Goal: Task Accomplishment & Management: Manage account settings

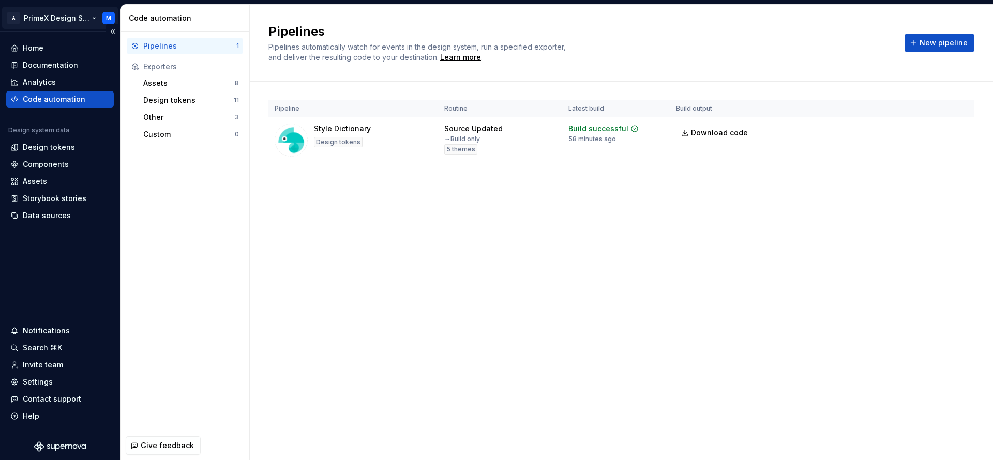
click at [110, 16] on html "A PrimeX Design System M Home Documentation Analytics Code automation Design sy…" at bounding box center [496, 230] width 993 height 460
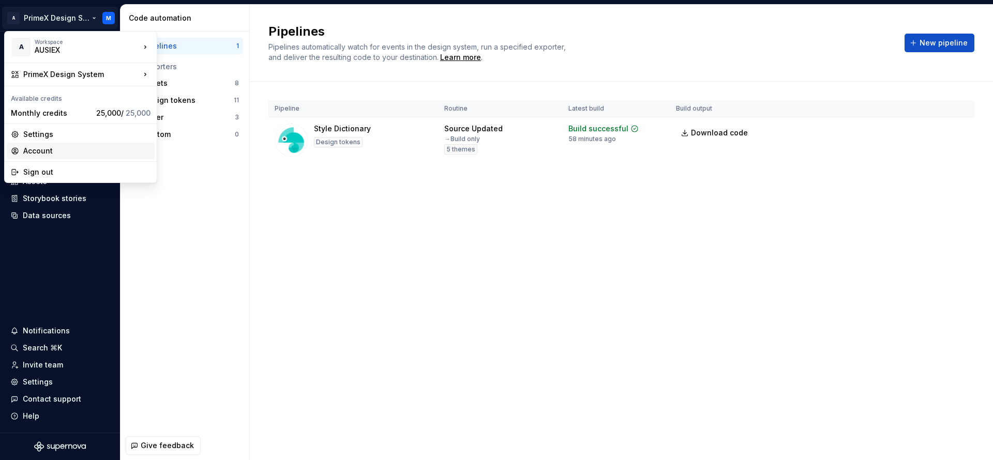
click at [77, 151] on div "Account" at bounding box center [86, 151] width 127 height 10
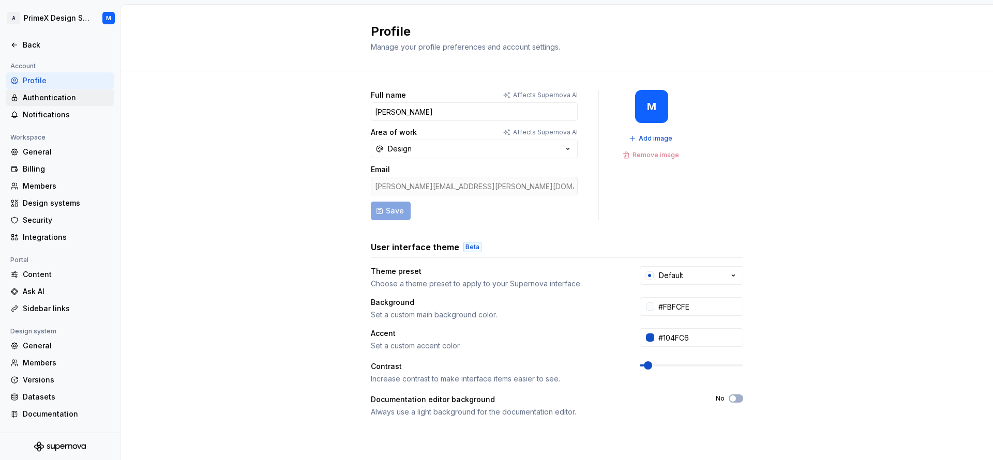
click at [72, 104] on div "Authentication" at bounding box center [60, 97] width 108 height 17
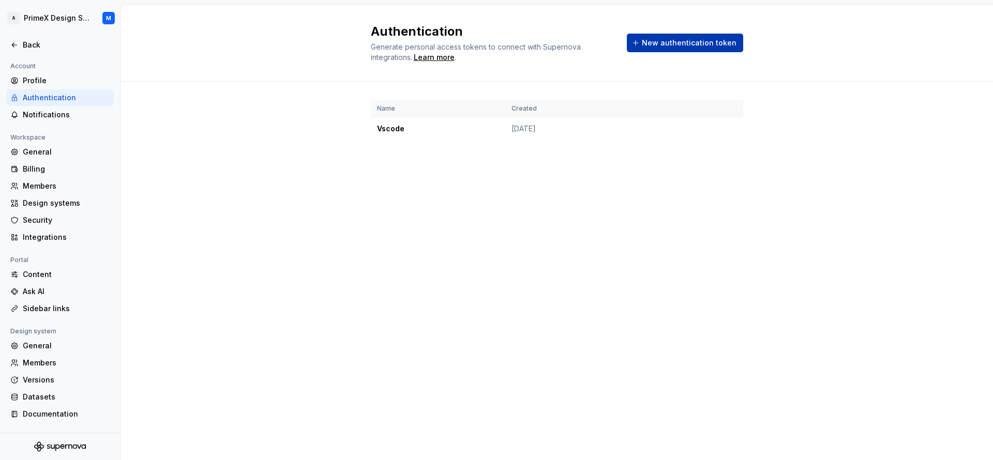
click at [665, 41] on span "New authentication token" at bounding box center [689, 43] width 95 height 10
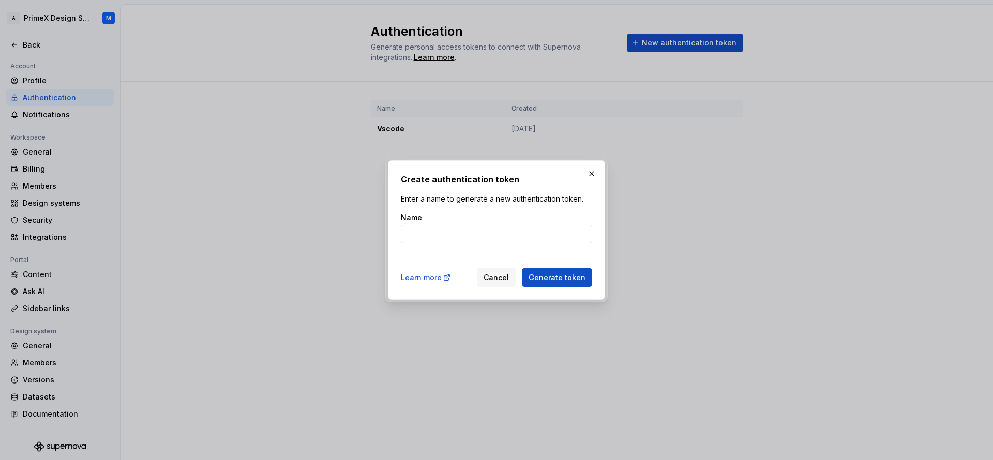
click at [438, 232] on input "Name" at bounding box center [496, 234] width 191 height 19
type input "exporter"
click at [566, 285] on button "Generate token" at bounding box center [557, 277] width 70 height 19
click at [566, 279] on span "Generate token" at bounding box center [556, 277] width 57 height 10
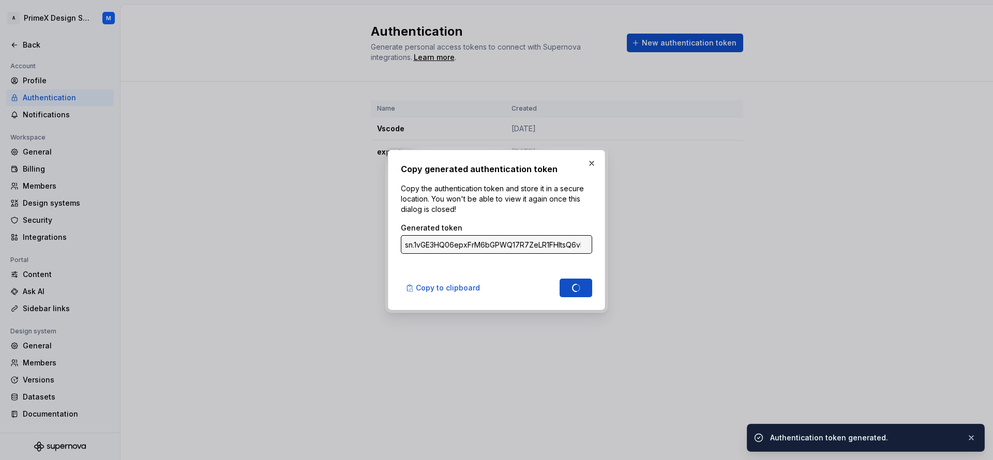
type input "sn.JVlcng9wh60Zmdt9LVLTsR6JRqkWhZjyg0UWGQd4jk070lAnPm2i7ikvdS97vsLbtbf7bLLt6nxZ…"
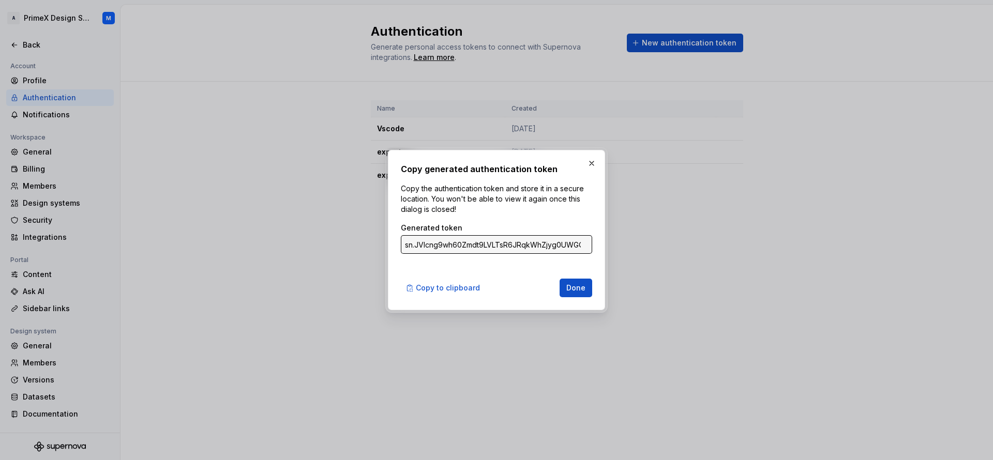
click at [578, 243] on input "sn.JVlcng9wh60Zmdt9LVLTsR6JRqkWhZjyg0UWGQd4jk070lAnPm2i7ikvdS97vsLbtbf7bLLt6nxZ…" at bounding box center [496, 244] width 191 height 19
click at [582, 245] on input "sn.JVlcng9wh60Zmdt9LVLTsR6JRqkWhZjyg0UWGQd4jk070lAnPm2i7ikvdS97vsLbtbf7bLLt6nxZ…" at bounding box center [496, 244] width 191 height 19
click at [560, 245] on input "sn.JVlcng9wh60Zmdt9LVLTsR6JRqkWhZjyg0UWGQd4jk070lAnPm2i7ikvdS97vsLbtbf7bLLt6nxZ…" at bounding box center [496, 244] width 191 height 19
click at [564, 246] on input "sn.JVlcng9wh60Zmdt9LVLTsR6JRqkWhZjyg0UWGQd4jk070lAnPm2i7ikvdS97vsLbtbf7bLLt6nxZ…" at bounding box center [496, 244] width 191 height 19
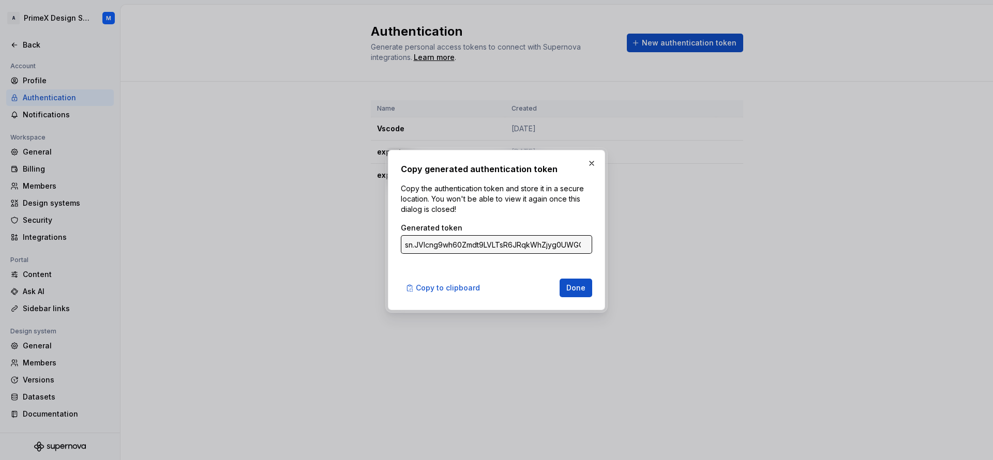
click at [564, 246] on input "sn.JVlcng9wh60Zmdt9LVLTsR6JRqkWhZjyg0UWGQd4jk070lAnPm2i7ikvdS97vsLbtbf7bLLt6nxZ…" at bounding box center [496, 244] width 191 height 19
click at [537, 242] on input "sn.JVlcng9wh60Zmdt9LVLTsR6JRqkWhZjyg0UWGQd4jk070lAnPm2i7ikvdS97vsLbtbf7bLLt6nxZ…" at bounding box center [496, 244] width 191 height 19
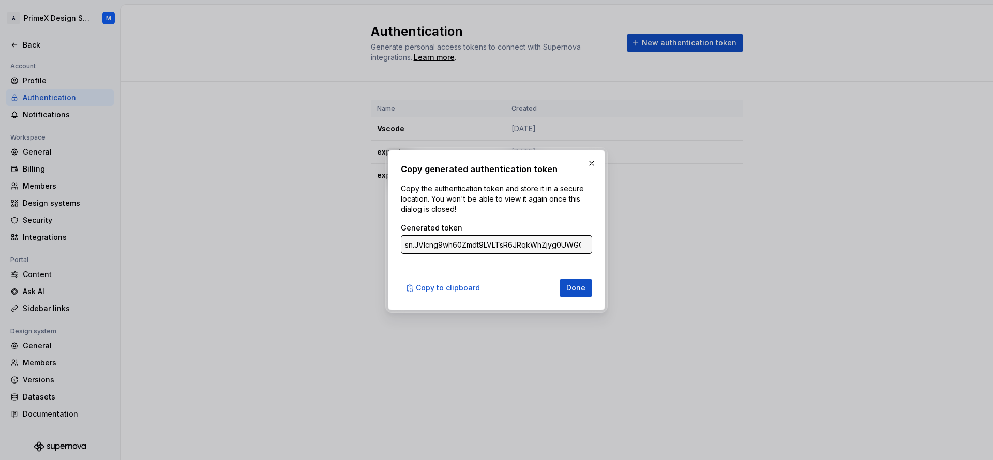
click at [537, 242] on input "sn.JVlcng9wh60Zmdt9LVLTsR6JRqkWhZjyg0UWGQd4jk070lAnPm2i7ikvdS97vsLbtbf7bLLt6nxZ…" at bounding box center [496, 244] width 191 height 19
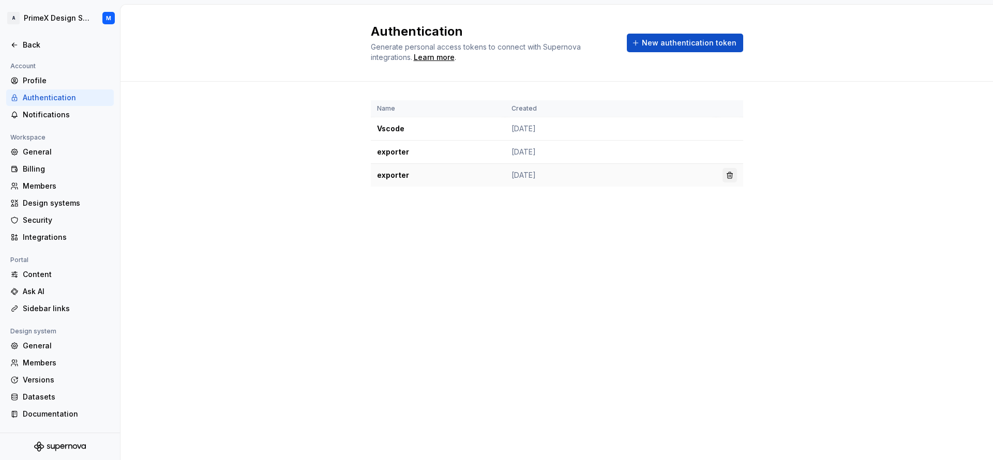
click at [730, 177] on button "button" at bounding box center [729, 175] width 14 height 14
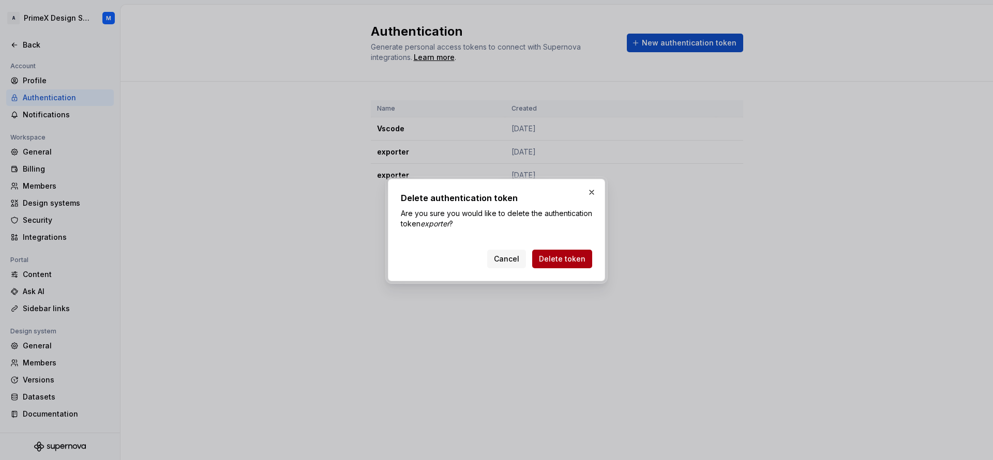
click at [573, 260] on span "Delete token" at bounding box center [562, 259] width 47 height 10
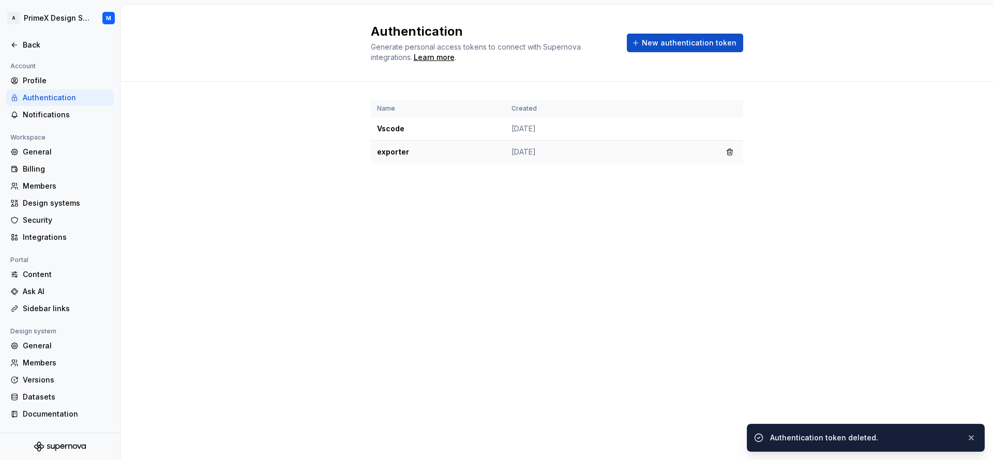
click at [548, 156] on td "[DATE]" at bounding box center [610, 152] width 211 height 23
click at [407, 152] on td "exporter" at bounding box center [438, 152] width 134 height 23
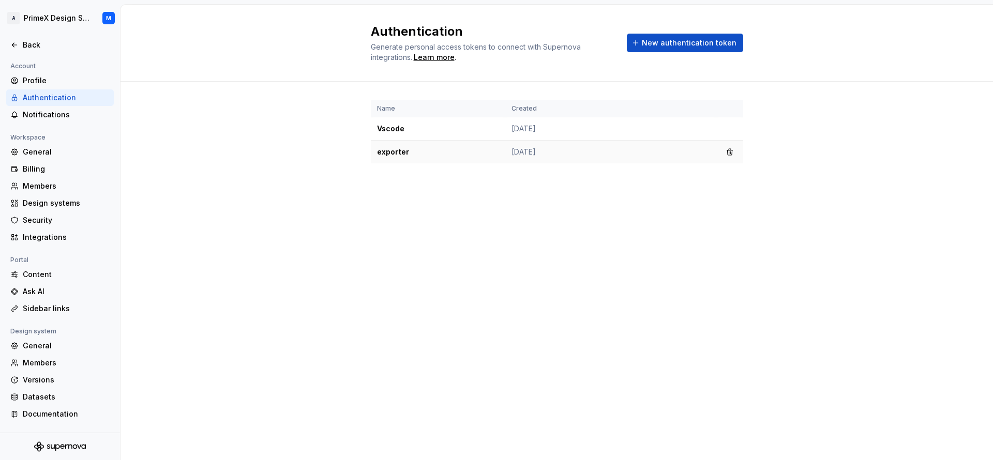
click at [407, 152] on td "exporter" at bounding box center [438, 152] width 134 height 23
click at [733, 149] on button "button" at bounding box center [729, 152] width 14 height 14
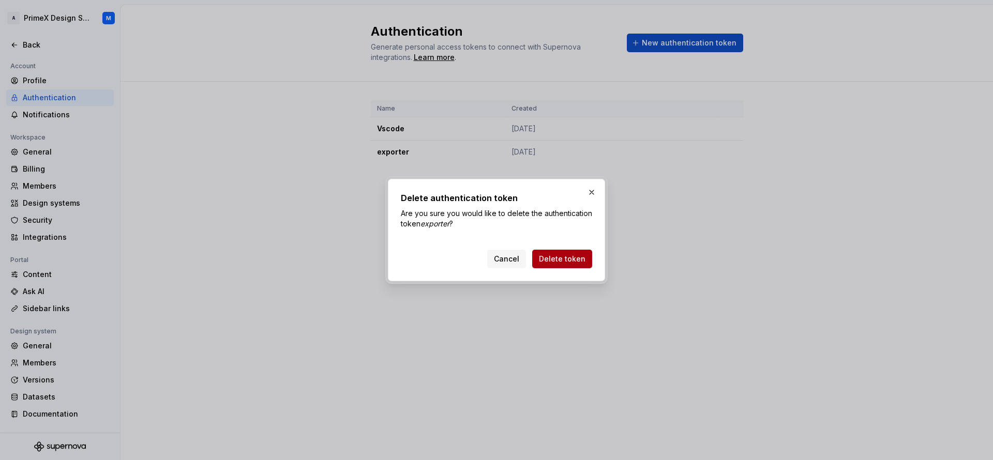
click at [571, 257] on span "Delete token" at bounding box center [562, 259] width 47 height 10
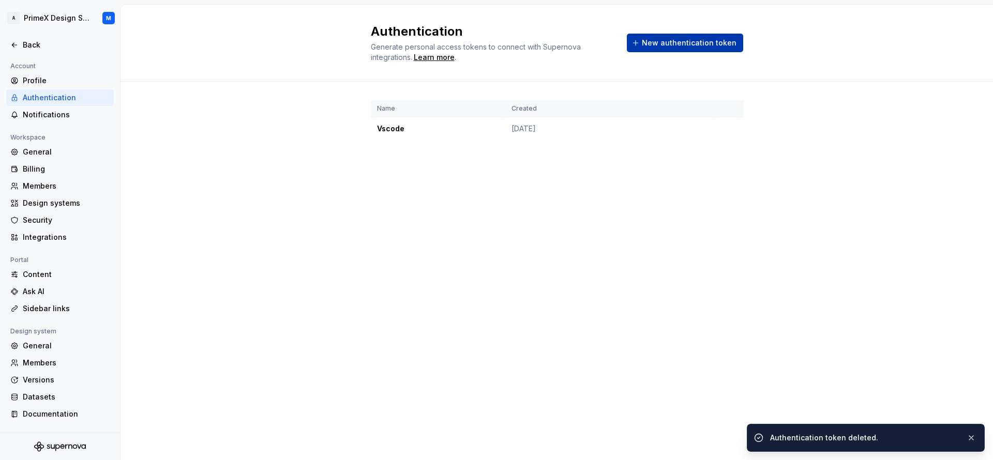
click at [685, 47] on span "New authentication token" at bounding box center [689, 43] width 95 height 10
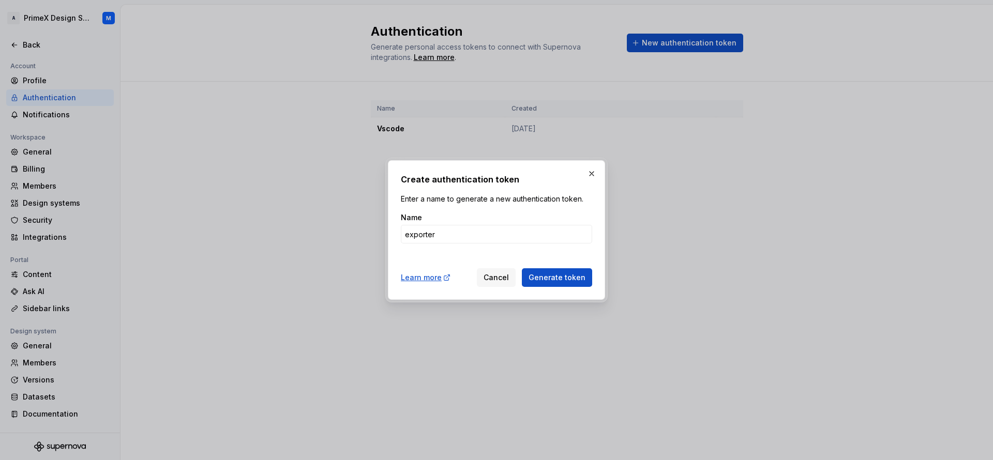
type input "exporter"
click at [522, 268] on button "Generate token" at bounding box center [557, 277] width 70 height 19
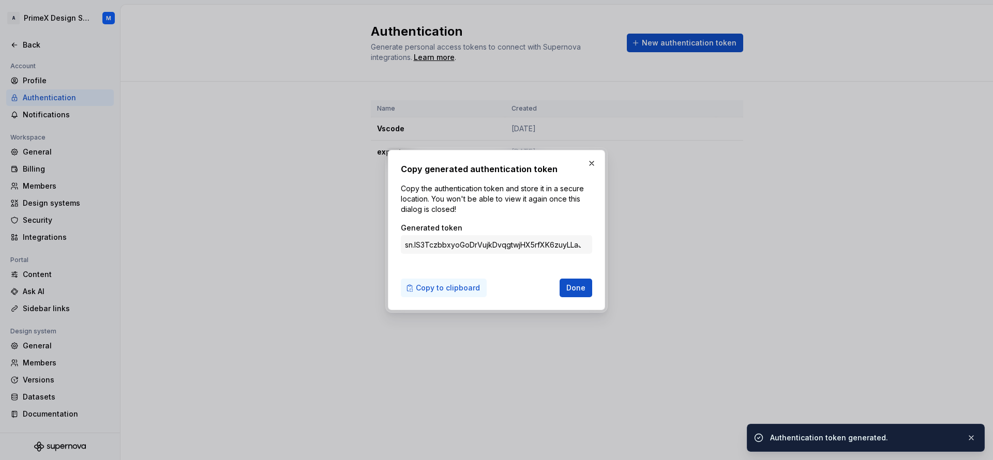
click at [436, 285] on span "Copy to clipboard" at bounding box center [448, 288] width 64 height 10
click at [571, 288] on span "Done" at bounding box center [575, 288] width 19 height 10
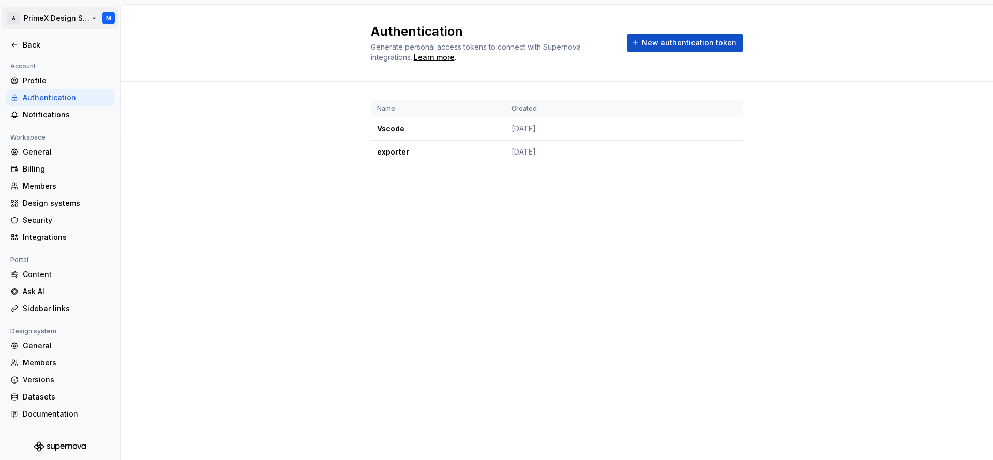
click at [54, 22] on html "A PrimeX Design System M Back Account Profile Authentication Notifications Work…" at bounding box center [496, 230] width 993 height 460
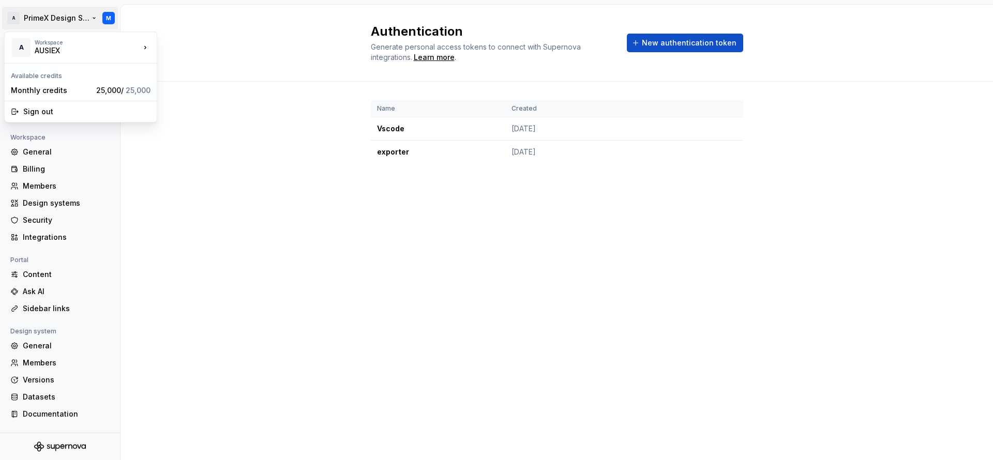
click at [54, 22] on html "A PrimeX Design System M Back Account Profile Authentication Notifications Work…" at bounding box center [496, 230] width 993 height 460
click at [240, 123] on html "A PrimeX Design System M Back Account Profile Authentication Notifications Work…" at bounding box center [496, 230] width 993 height 460
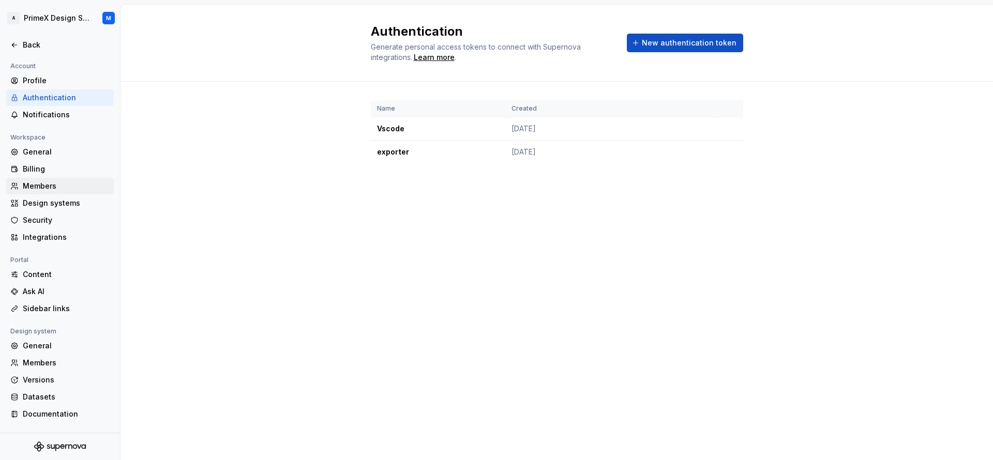
click at [42, 193] on div "Members" at bounding box center [60, 186] width 108 height 17
click at [44, 197] on div "Design systems" at bounding box center [60, 203] width 108 height 17
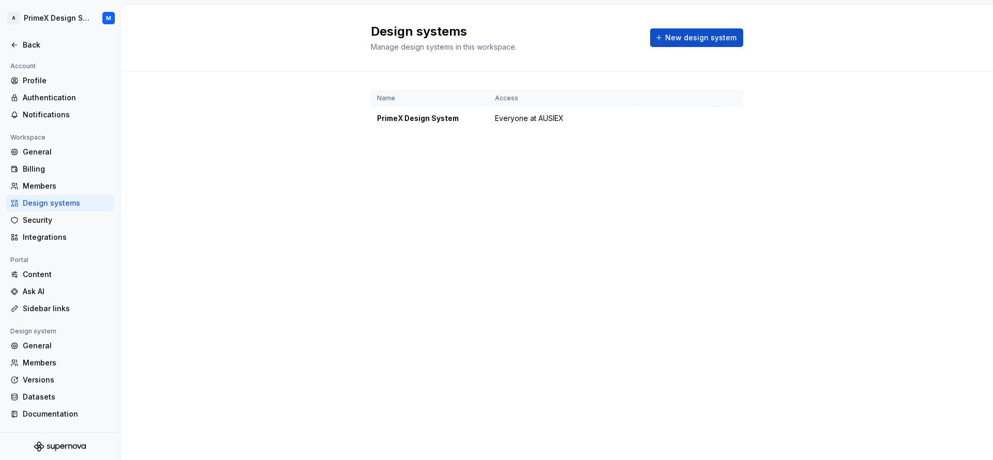
click at [48, 205] on div "Design systems" at bounding box center [66, 203] width 87 height 10
click at [50, 203] on div "Design systems" at bounding box center [66, 203] width 87 height 10
click at [73, 205] on div "Design systems" at bounding box center [66, 203] width 87 height 10
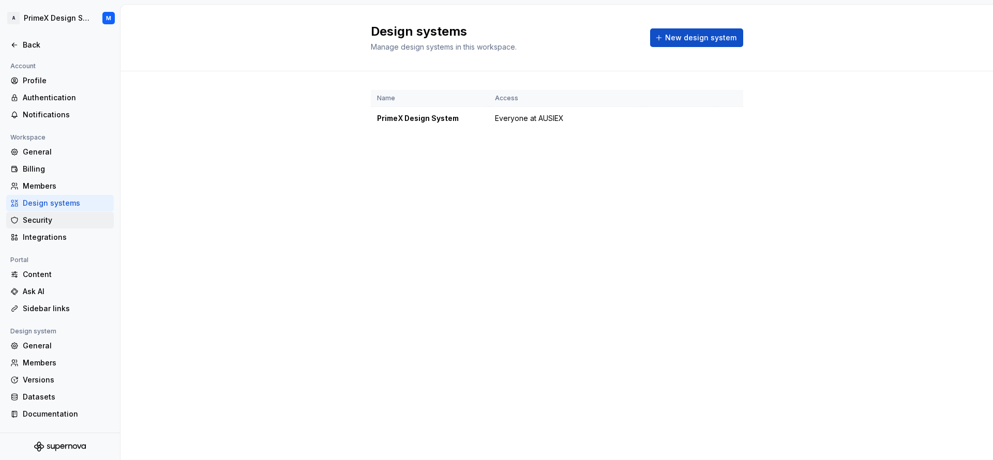
click at [60, 214] on div "Security" at bounding box center [60, 220] width 108 height 17
click at [59, 219] on div "Security" at bounding box center [66, 220] width 87 height 10
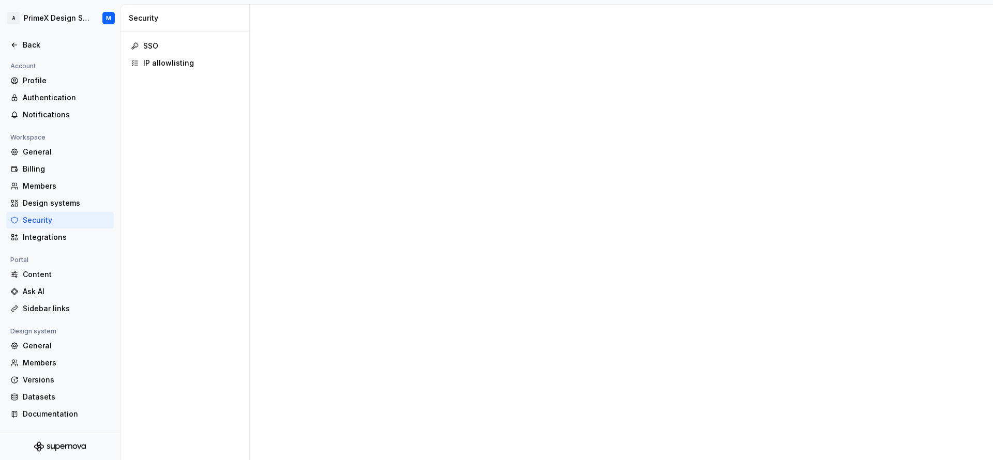
click at [57, 224] on div "Security" at bounding box center [66, 220] width 87 height 10
click at [57, 223] on div "Security" at bounding box center [66, 220] width 87 height 10
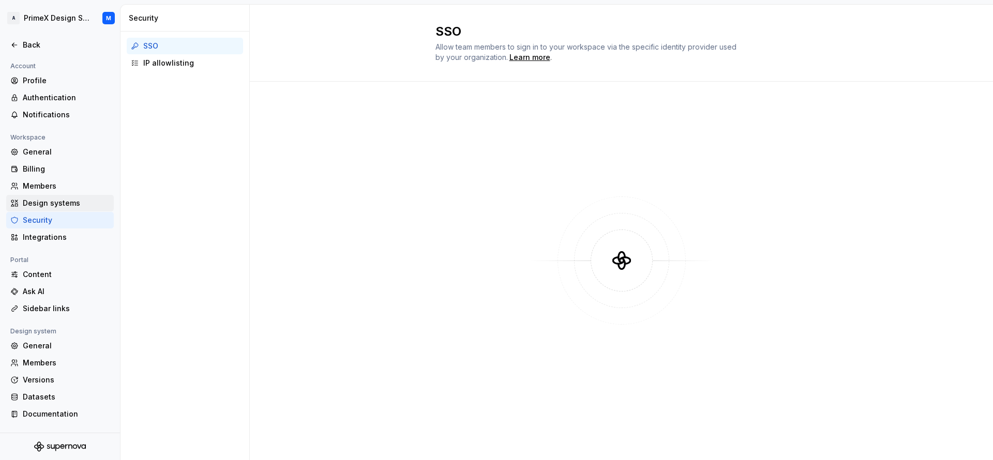
click at [61, 205] on div "Design systems" at bounding box center [66, 203] width 87 height 10
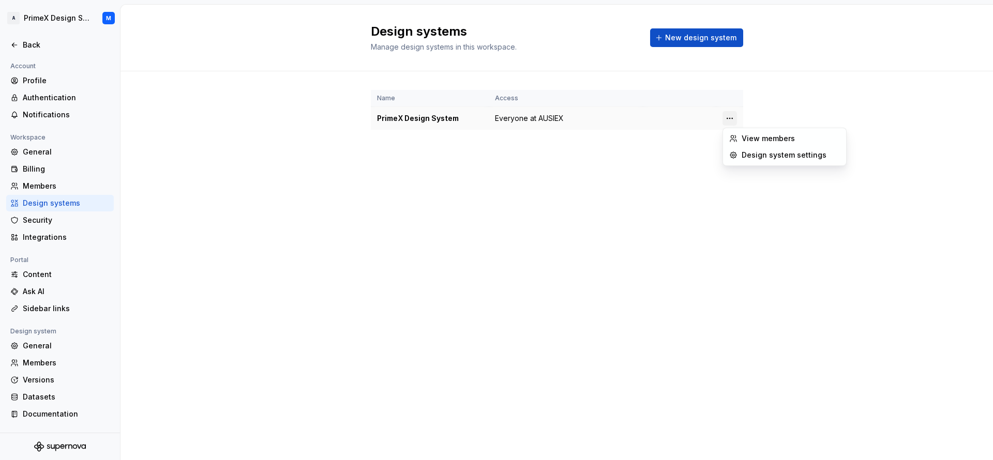
click at [734, 119] on html "A PrimeX Design System M Back Account Profile Authentication Notifications Work…" at bounding box center [496, 230] width 993 height 460
click at [557, 224] on html "A PrimeX Design System M Back Account Profile Authentication Notifications Work…" at bounding box center [496, 230] width 993 height 460
click at [654, 102] on th at bounding box center [679, 98] width 73 height 17
click at [70, 149] on div "General" at bounding box center [66, 152] width 87 height 10
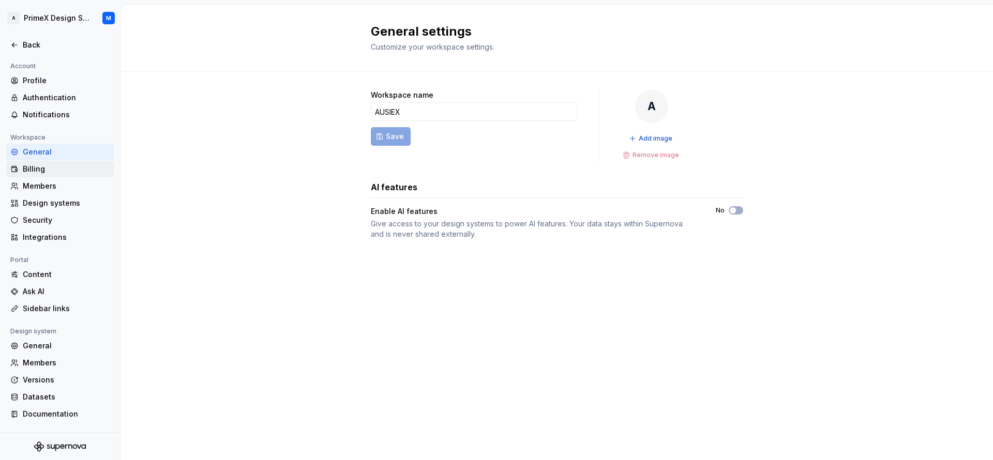
click at [46, 173] on div "Billing" at bounding box center [66, 169] width 87 height 10
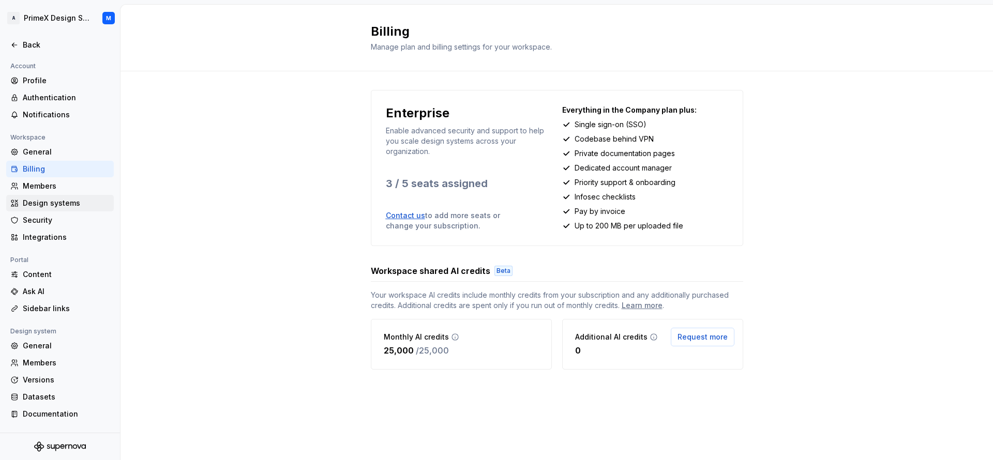
click at [46, 200] on div "Design systems" at bounding box center [66, 203] width 87 height 10
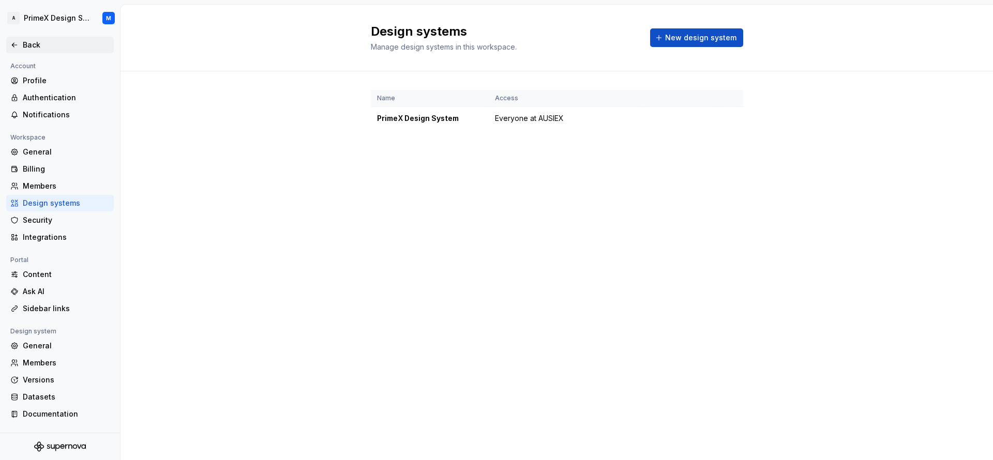
click at [14, 41] on icon at bounding box center [14, 45] width 8 height 8
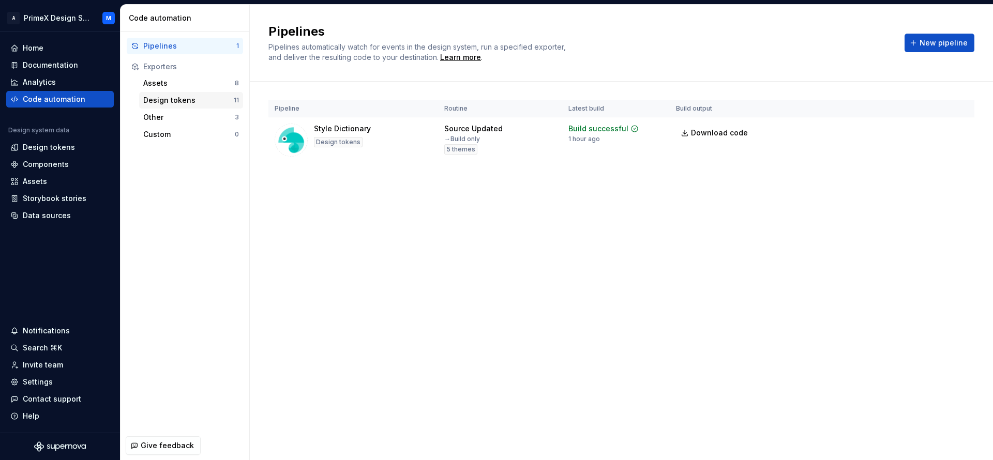
click at [174, 104] on div "Design tokens" at bounding box center [188, 100] width 90 height 10
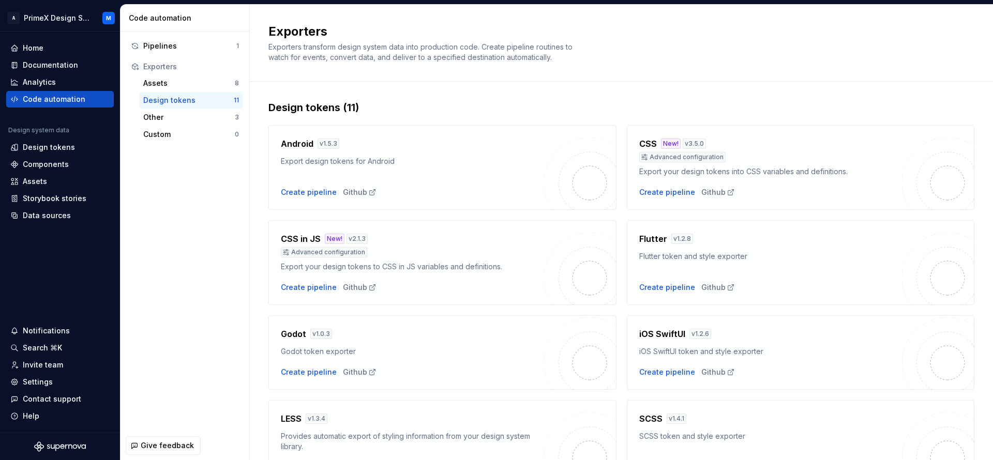
click at [174, 101] on div "Design tokens" at bounding box center [188, 100] width 90 height 10
click at [182, 98] on div "Design tokens" at bounding box center [188, 100] width 90 height 10
click at [181, 116] on div "Other" at bounding box center [189, 117] width 92 height 10
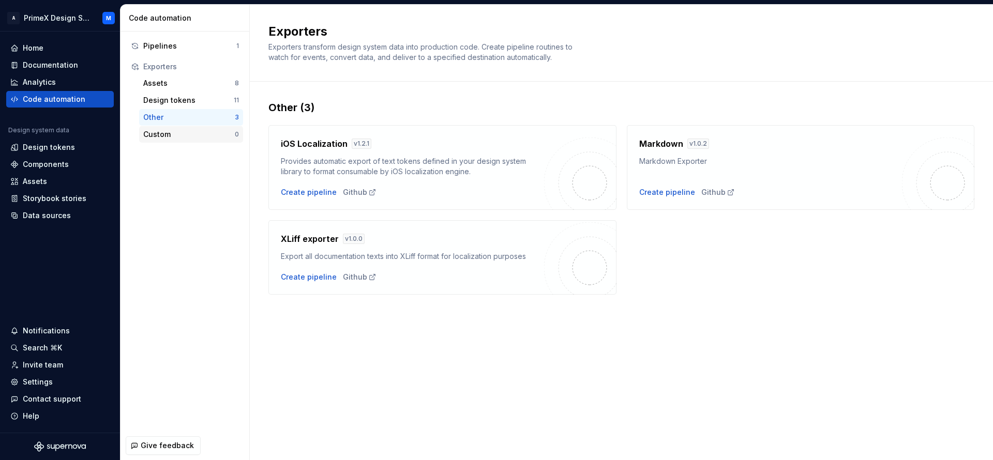
click at [176, 130] on div "Custom" at bounding box center [189, 134] width 92 height 10
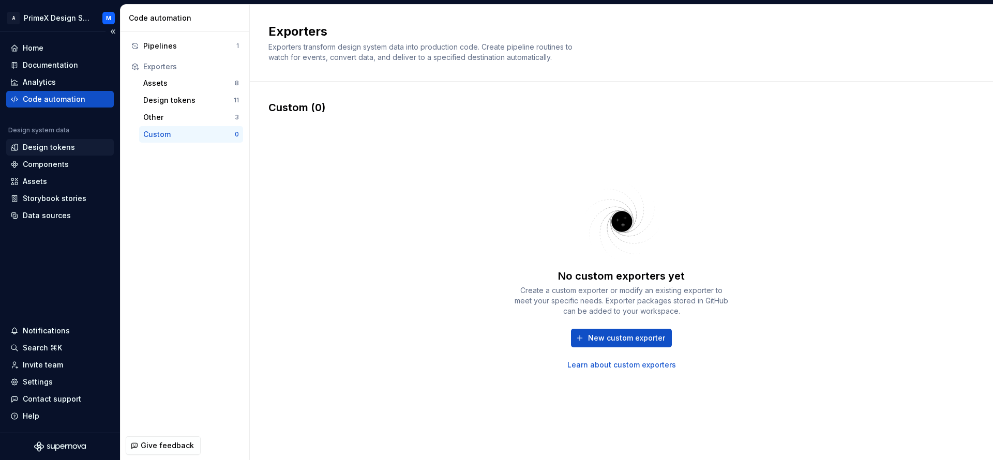
click at [81, 143] on div "Design tokens" at bounding box center [59, 147] width 99 height 10
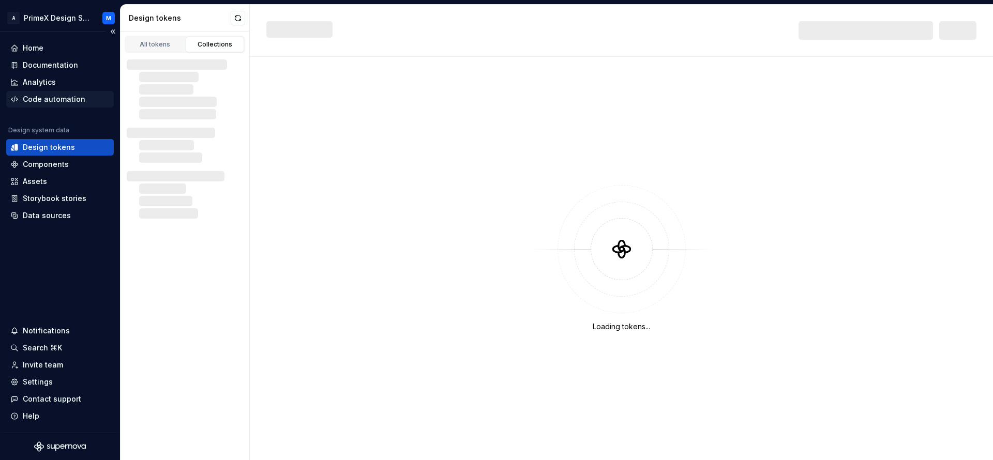
click at [69, 105] on div "Code automation" at bounding box center [60, 99] width 108 height 17
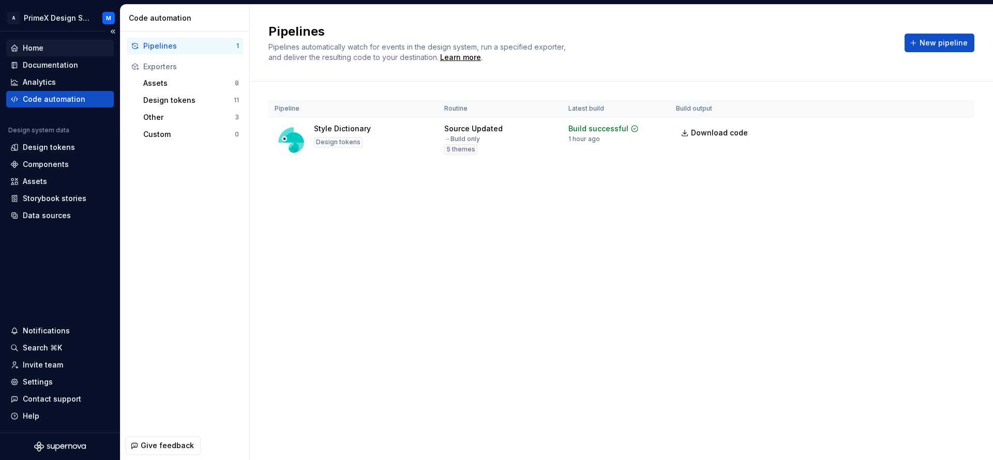
click at [54, 50] on div "Home" at bounding box center [59, 48] width 99 height 10
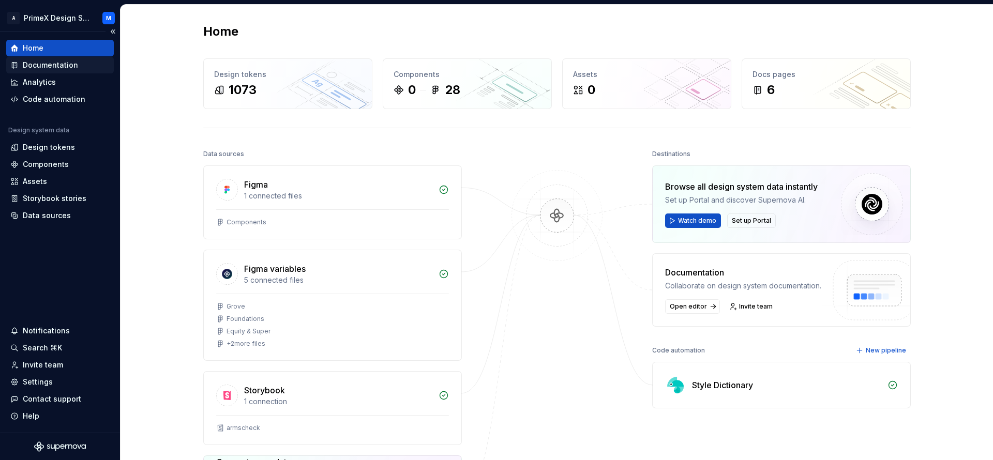
click at [26, 70] on div "Documentation" at bounding box center [50, 65] width 55 height 10
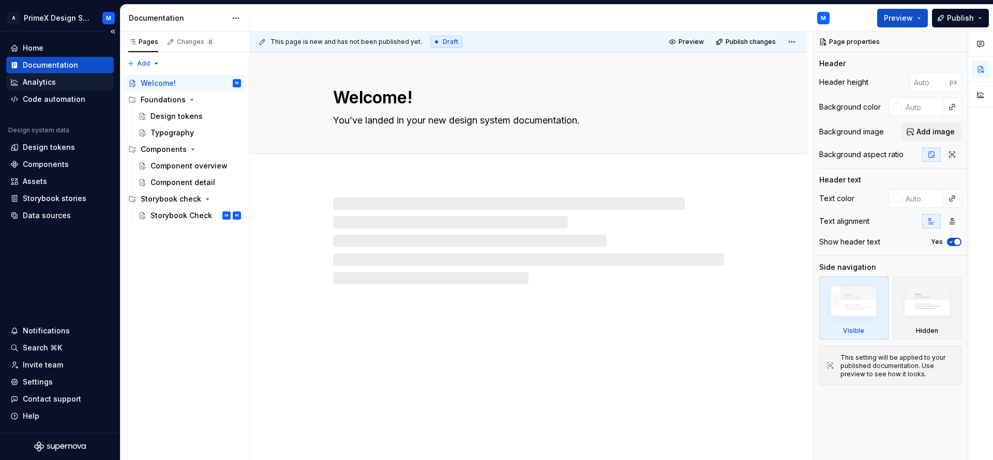
type textarea "*"
click at [63, 80] on div "Analytics" at bounding box center [59, 82] width 99 height 10
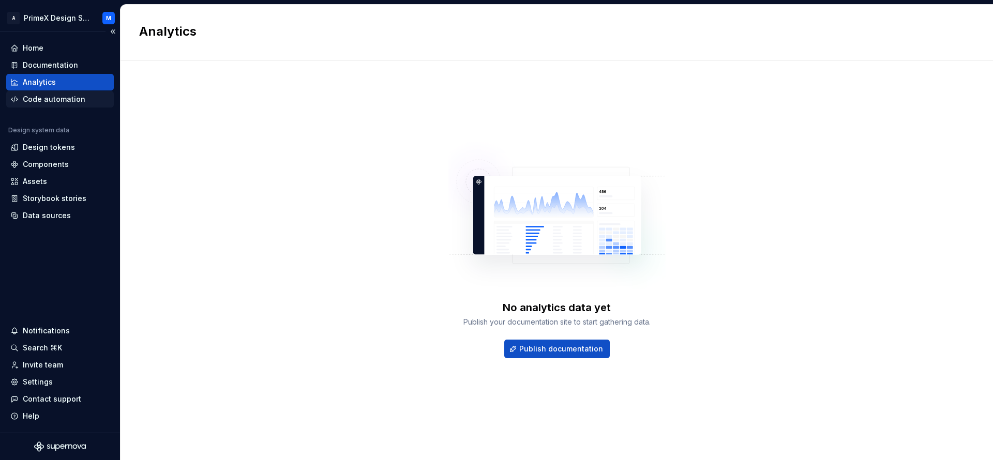
click at [58, 99] on div "Code automation" at bounding box center [54, 99] width 63 height 10
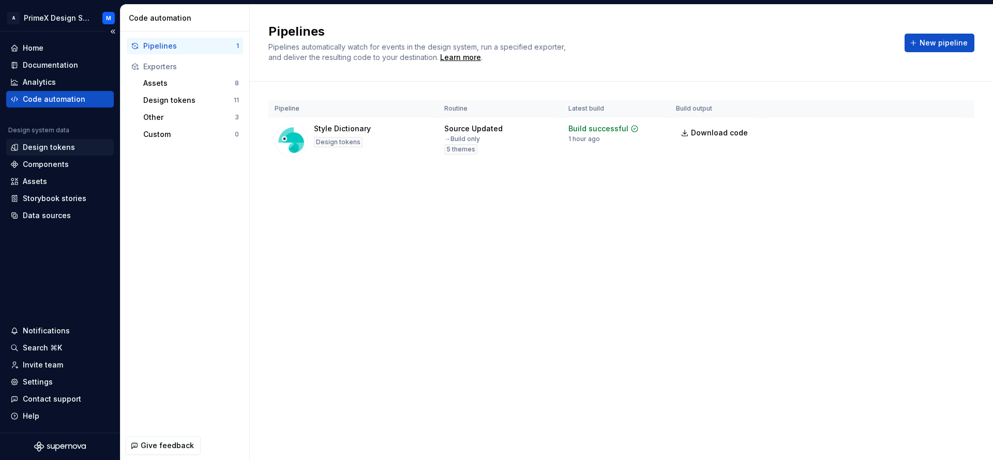
click at [66, 154] on div "Design tokens" at bounding box center [60, 147] width 108 height 17
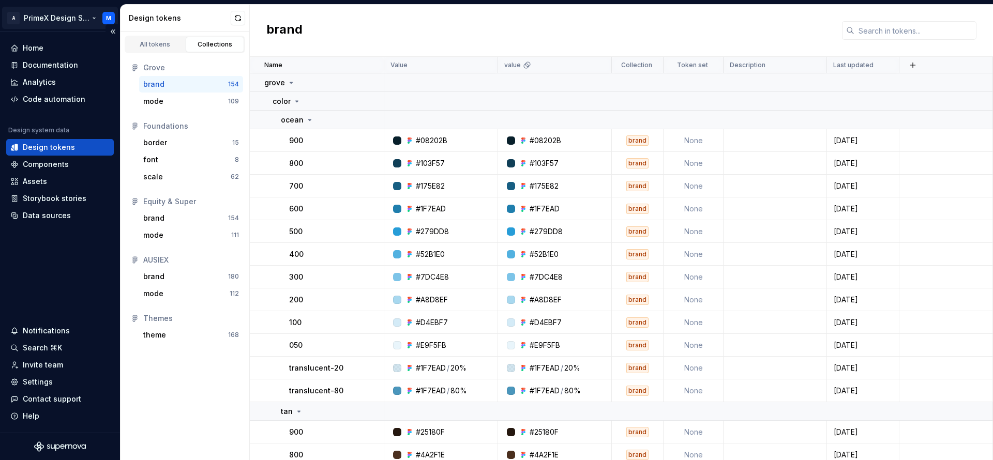
click at [110, 22] on html "A PrimeX Design System M Home Documentation Analytics Code automation Design sy…" at bounding box center [496, 230] width 993 height 460
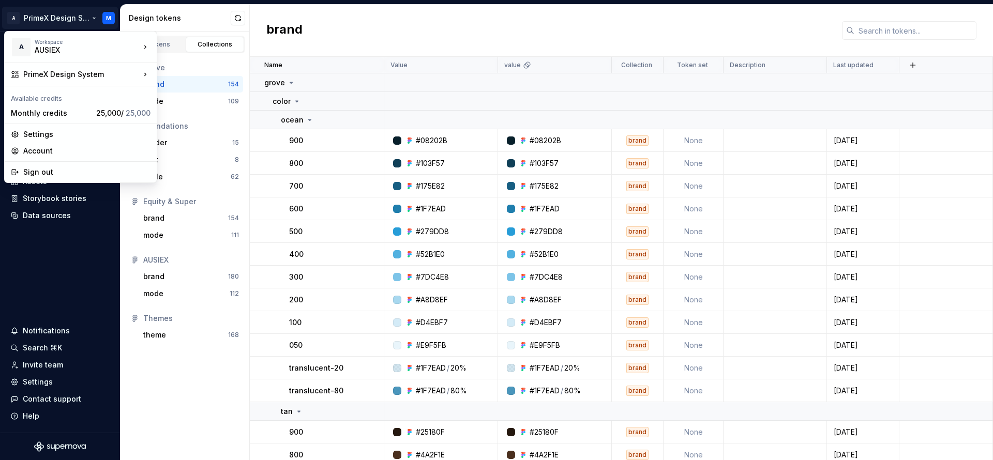
click at [370, 25] on html "A PrimeX Design System M Home Documentation Analytics Code automation Design sy…" at bounding box center [496, 230] width 993 height 460
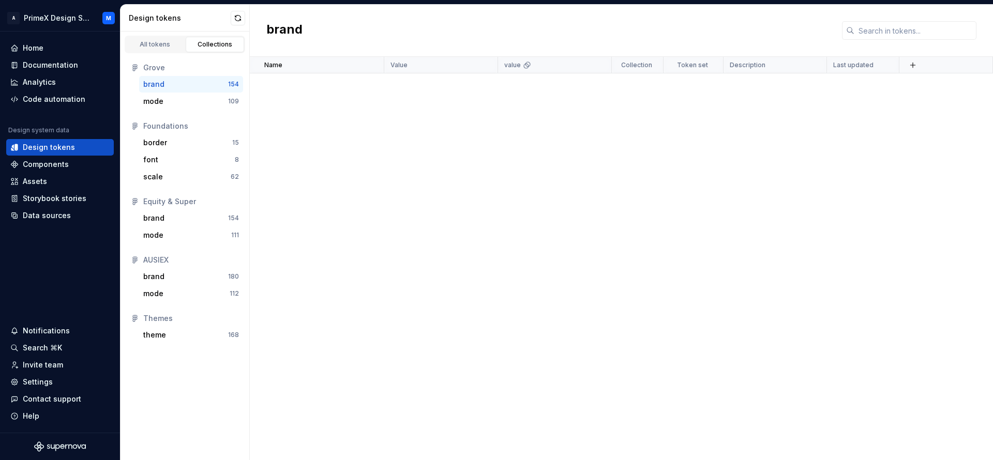
scroll to position [1809, 0]
